Goal: Task Accomplishment & Management: Use online tool/utility

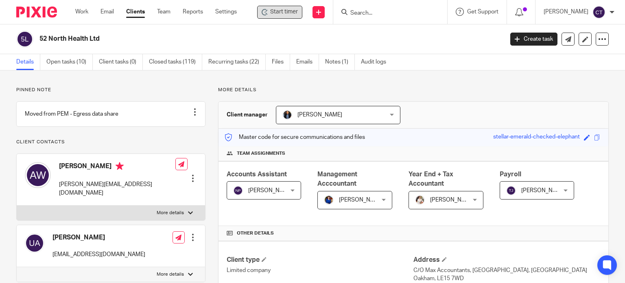
click at [289, 11] on span "Start timer" at bounding box center [284, 12] width 28 height 9
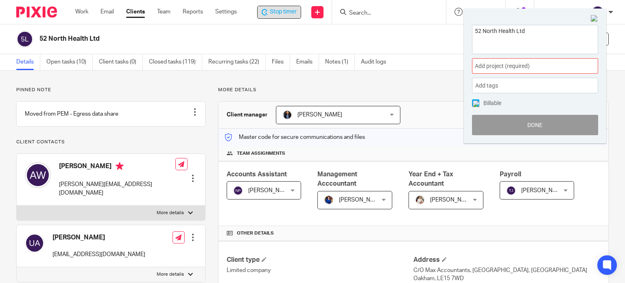
click at [515, 68] on span "Add project (required) :" at bounding box center [526, 66] width 103 height 9
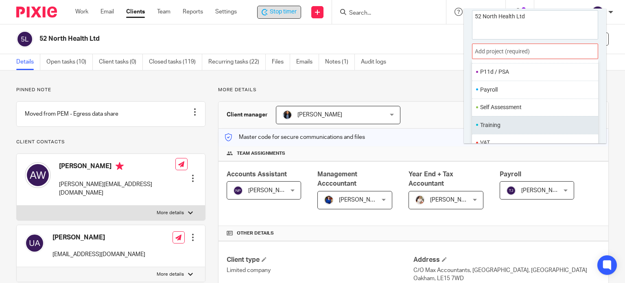
scroll to position [40, 0]
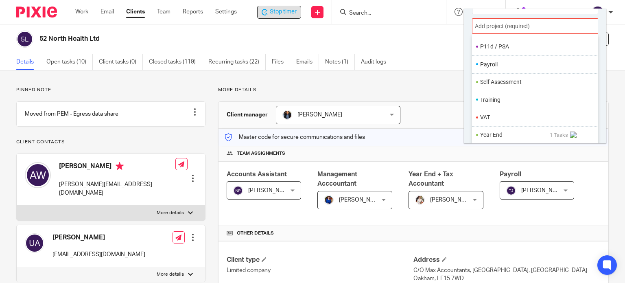
click at [504, 136] on li "Year End" at bounding box center [515, 135] width 70 height 9
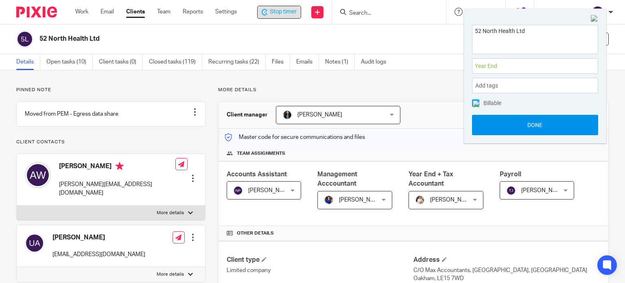
click at [502, 128] on button "Done" at bounding box center [535, 125] width 126 height 20
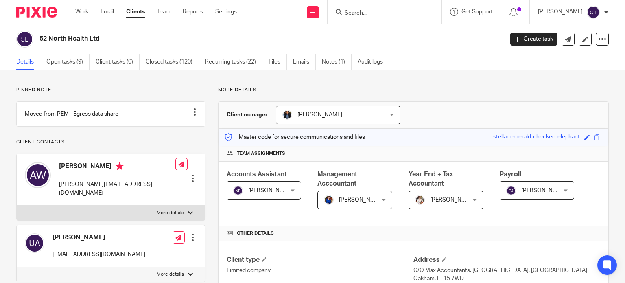
click at [359, 11] on input "Search" at bounding box center [380, 13] width 73 height 7
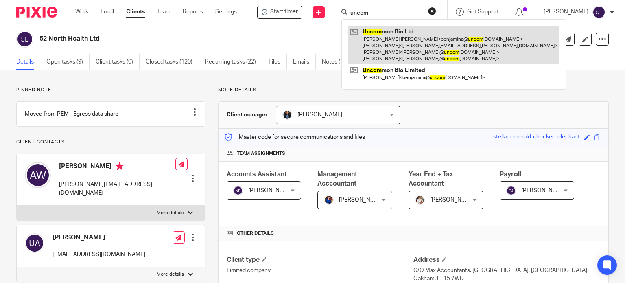
type input "uncom"
click at [375, 46] on link at bounding box center [454, 45] width 212 height 39
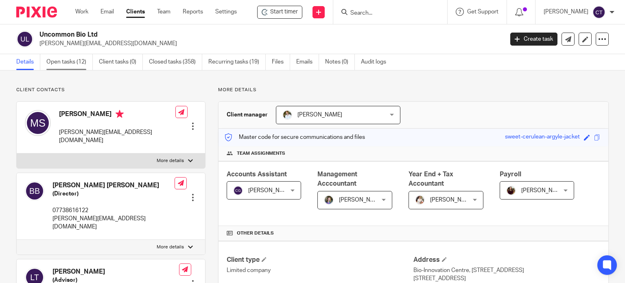
click at [64, 64] on link "Open tasks (12)" at bounding box center [69, 62] width 46 height 16
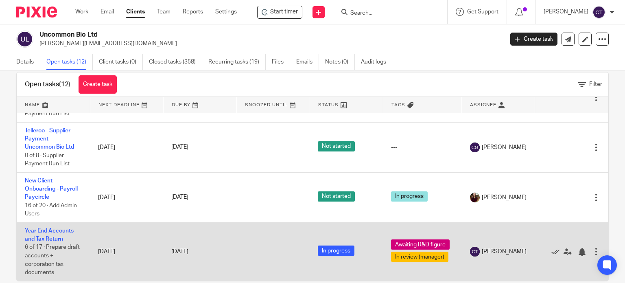
scroll to position [29, 0]
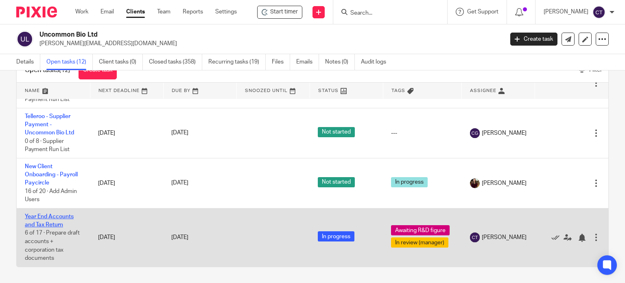
click at [40, 216] on link "Year End Accounts and Tax Return" at bounding box center [49, 221] width 49 height 14
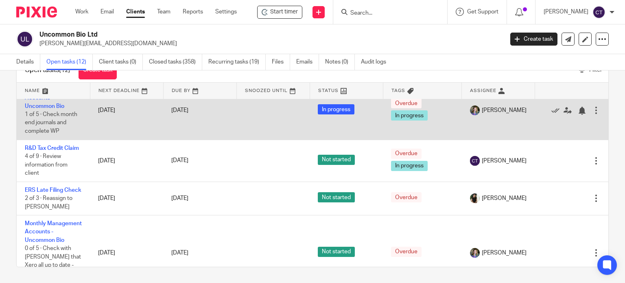
scroll to position [46, 0]
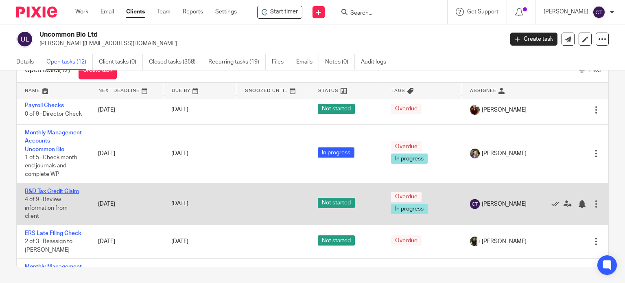
click at [33, 194] on link "R&D Tax Credit Claim" at bounding box center [52, 191] width 54 height 6
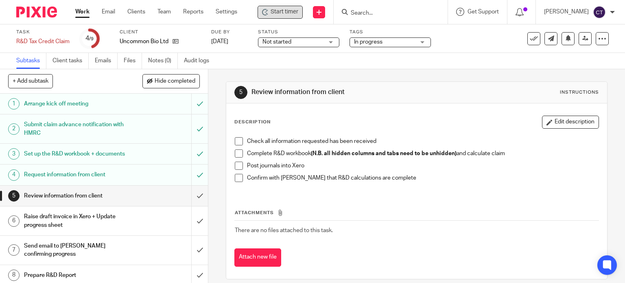
click at [278, 13] on span "Start timer" at bounding box center [285, 12] width 28 height 9
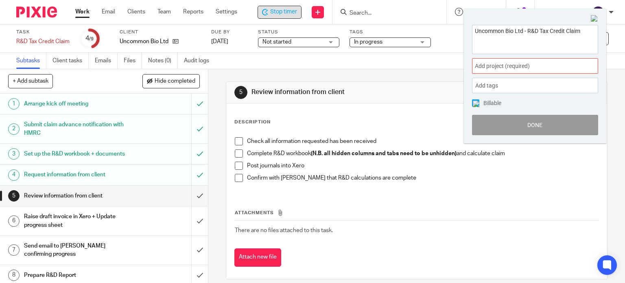
click at [492, 68] on span "Add project (required) :" at bounding box center [526, 66] width 103 height 9
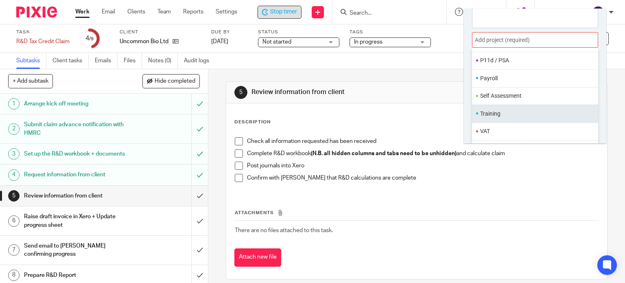
scroll to position [40, 0]
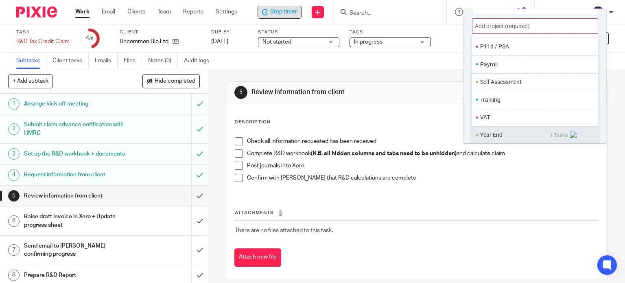
click at [502, 138] on ul "Year End 1 Tasks" at bounding box center [535, 135] width 126 height 18
click at [492, 135] on li "Year End" at bounding box center [515, 135] width 70 height 9
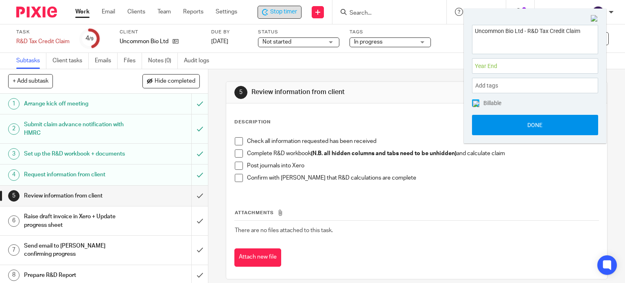
click at [493, 127] on button "Done" at bounding box center [535, 125] width 126 height 20
